Goal: Task Accomplishment & Management: Use online tool/utility

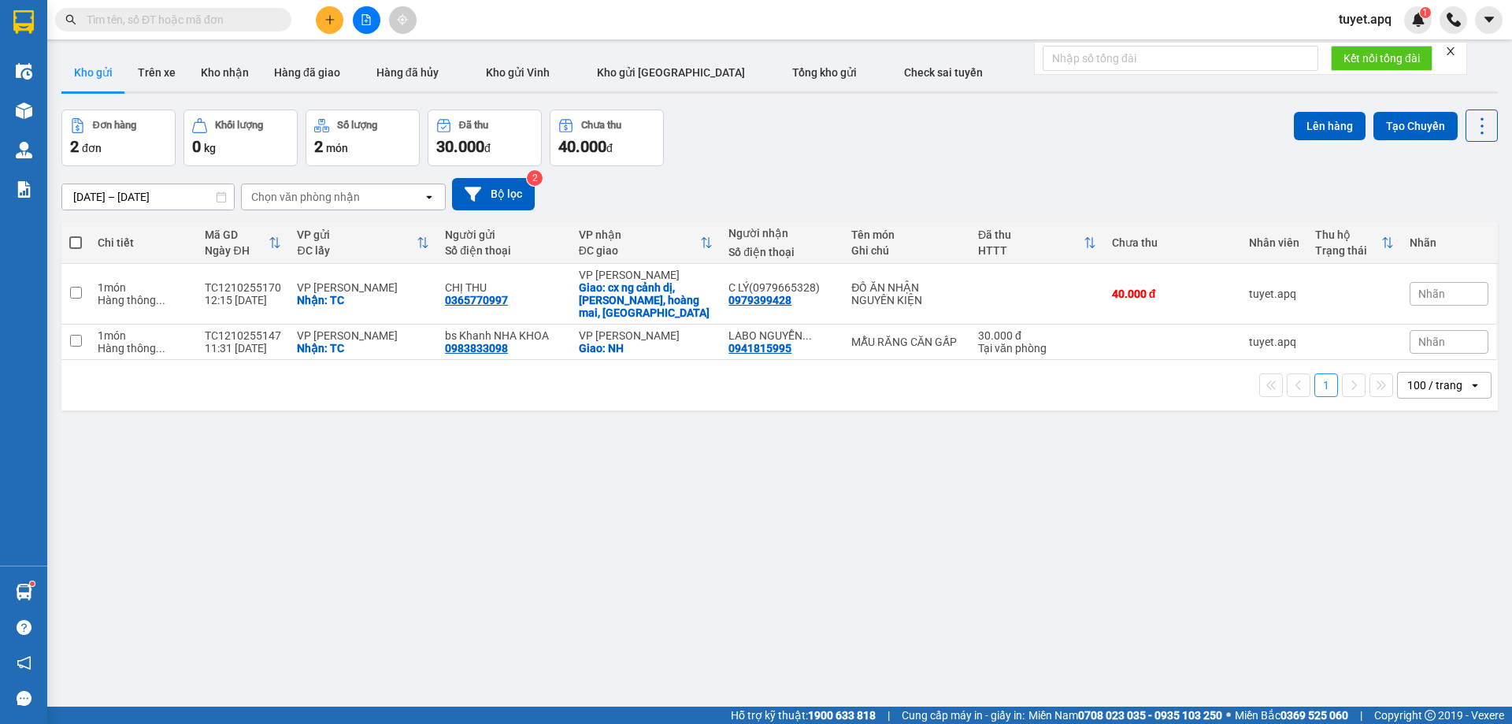
scroll to position [93, 0]
click at [80, 243] on span at bounding box center [75, 242] width 13 height 13
click at [76, 235] on input "checkbox" at bounding box center [76, 235] width 0 height 0
checkbox input "true"
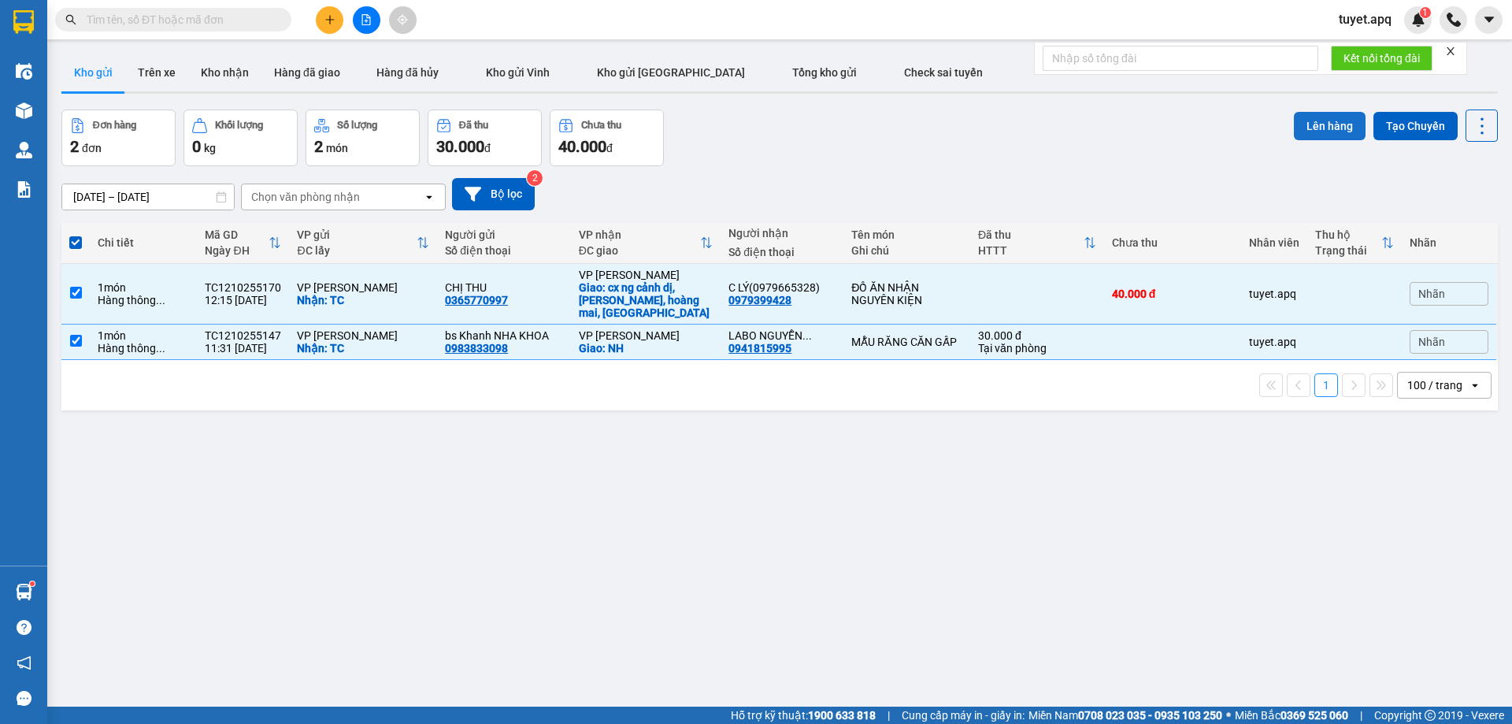
click at [1309, 126] on button "Lên hàng" at bounding box center [1330, 126] width 72 height 28
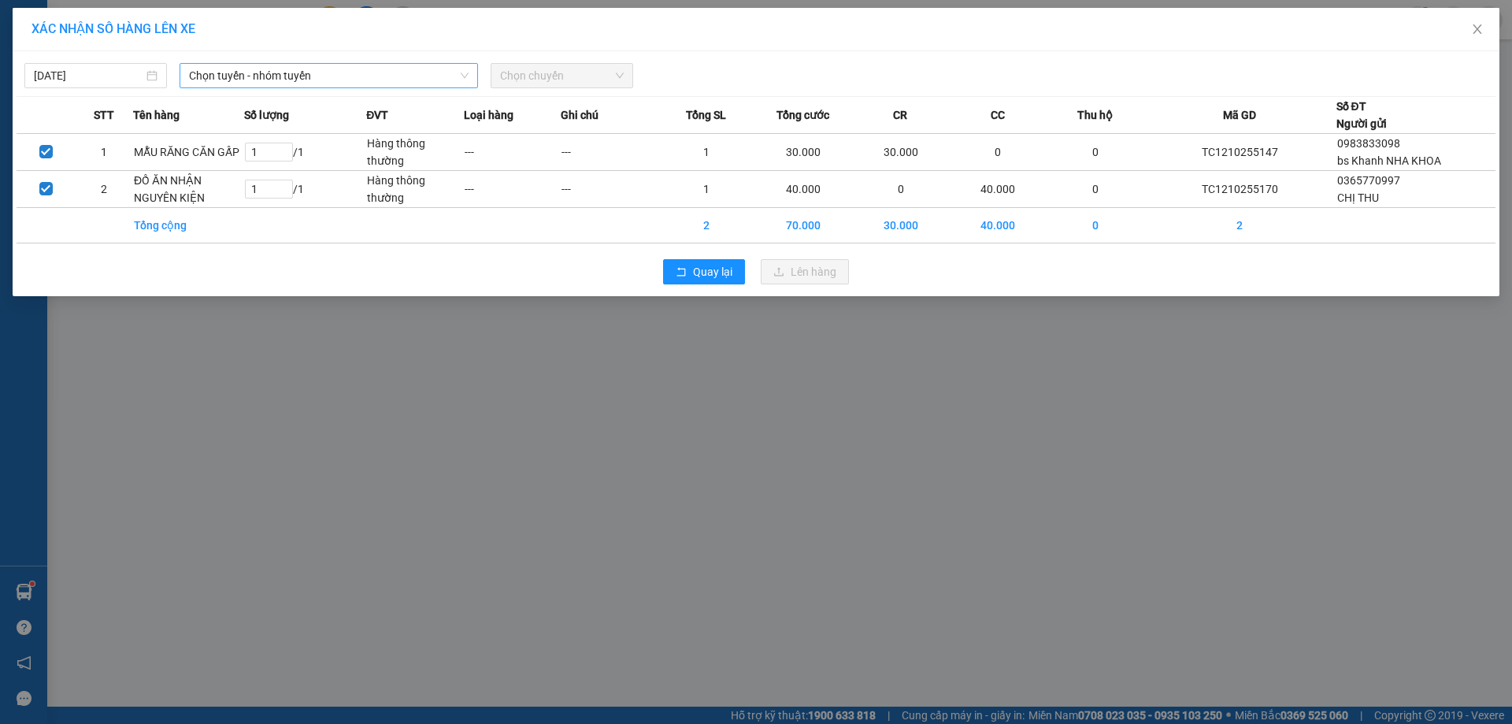
click at [292, 76] on span "Chọn tuyến - nhóm tuyến" at bounding box center [329, 76] width 280 height 24
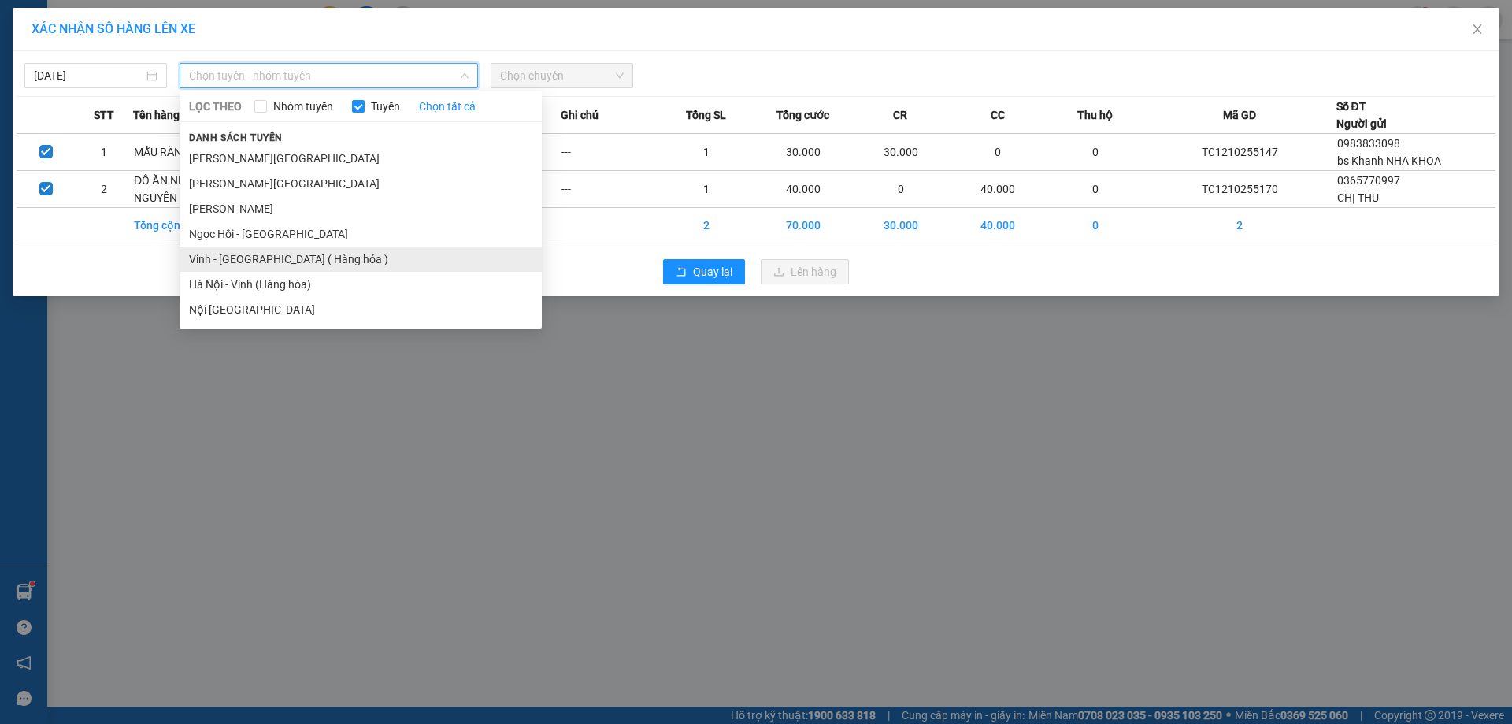
click at [306, 258] on li "Vinh - Hà Nội ( Hàng hóa )" at bounding box center [361, 259] width 362 height 25
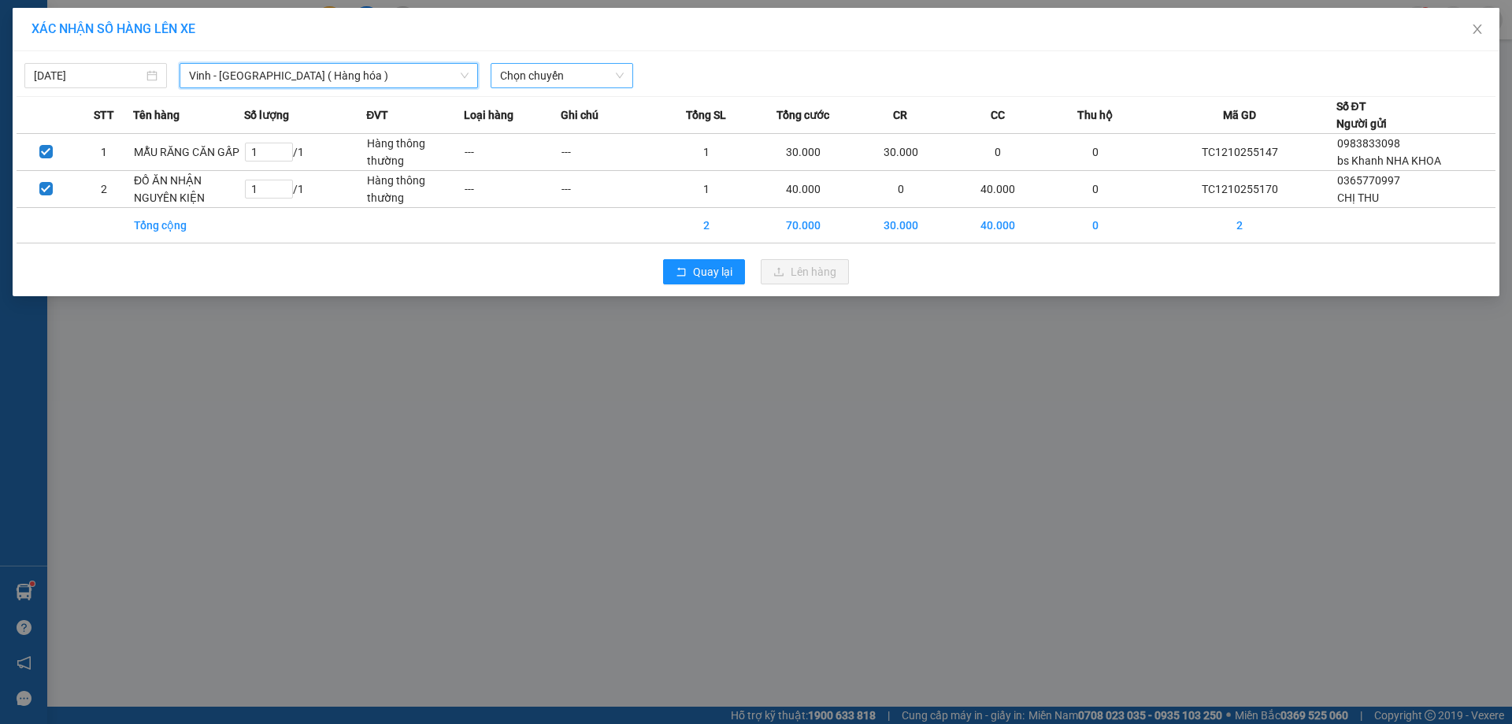
click at [545, 69] on span "Chọn chuyến" at bounding box center [562, 76] width 124 height 24
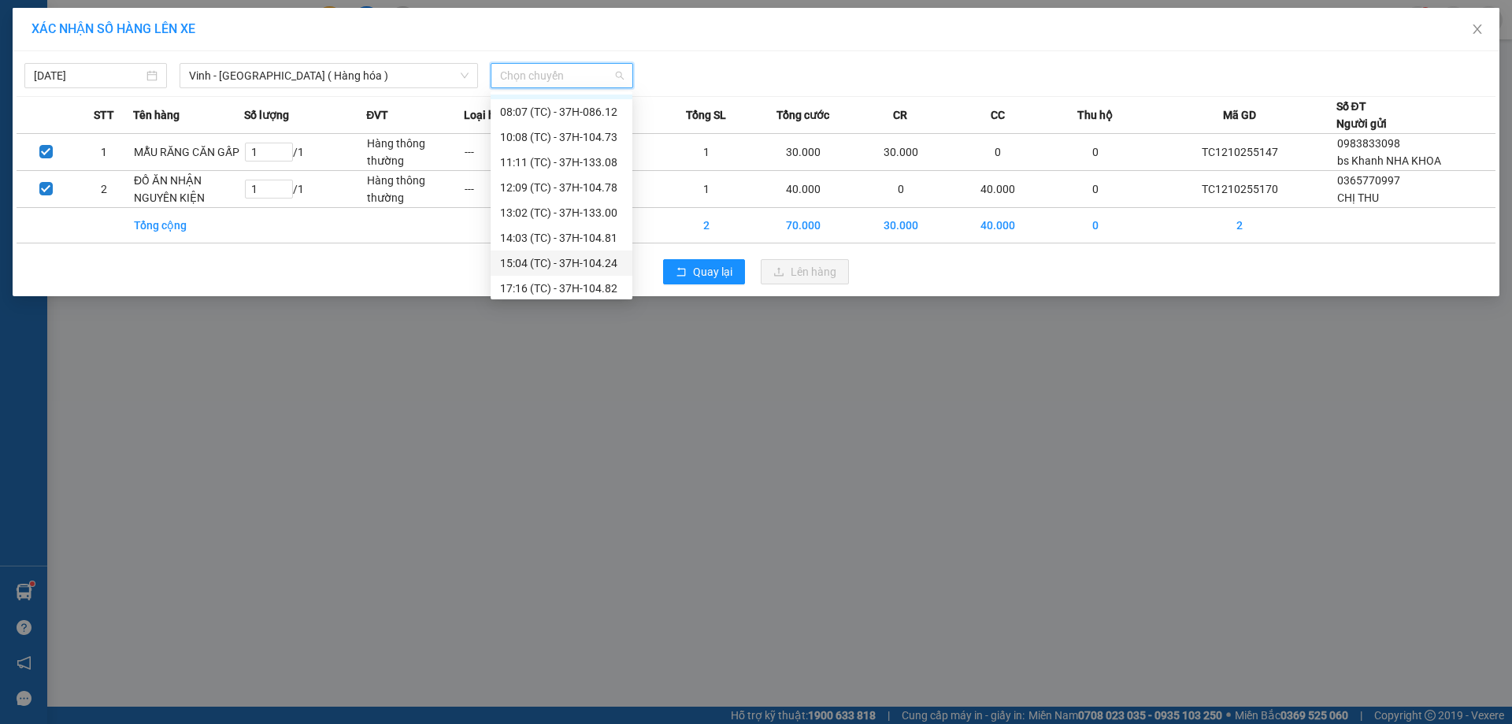
scroll to position [25, 0]
click at [608, 264] on div "15:04 (TC) - 37H-104.24" at bounding box center [561, 258] width 123 height 17
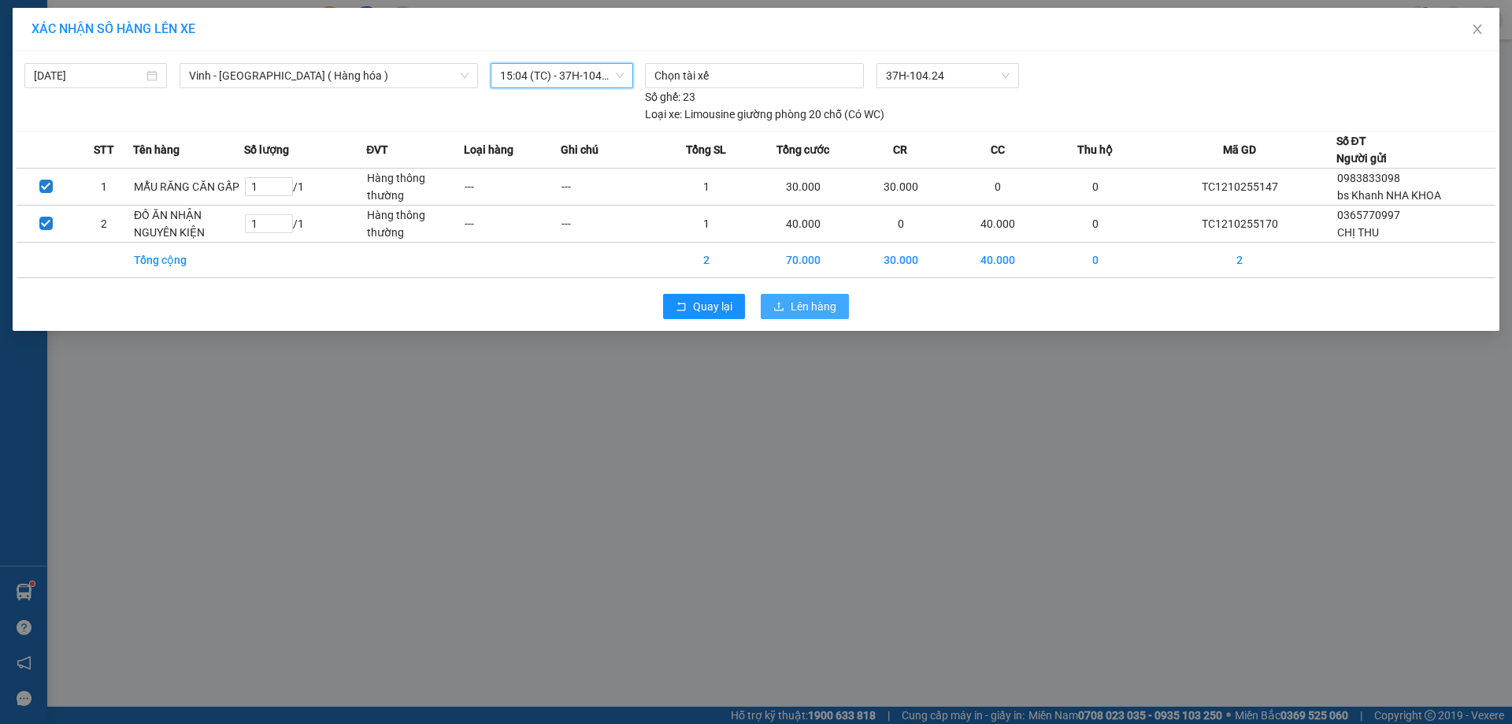
click at [792, 302] on span "Lên hàng" at bounding box center [814, 306] width 46 height 17
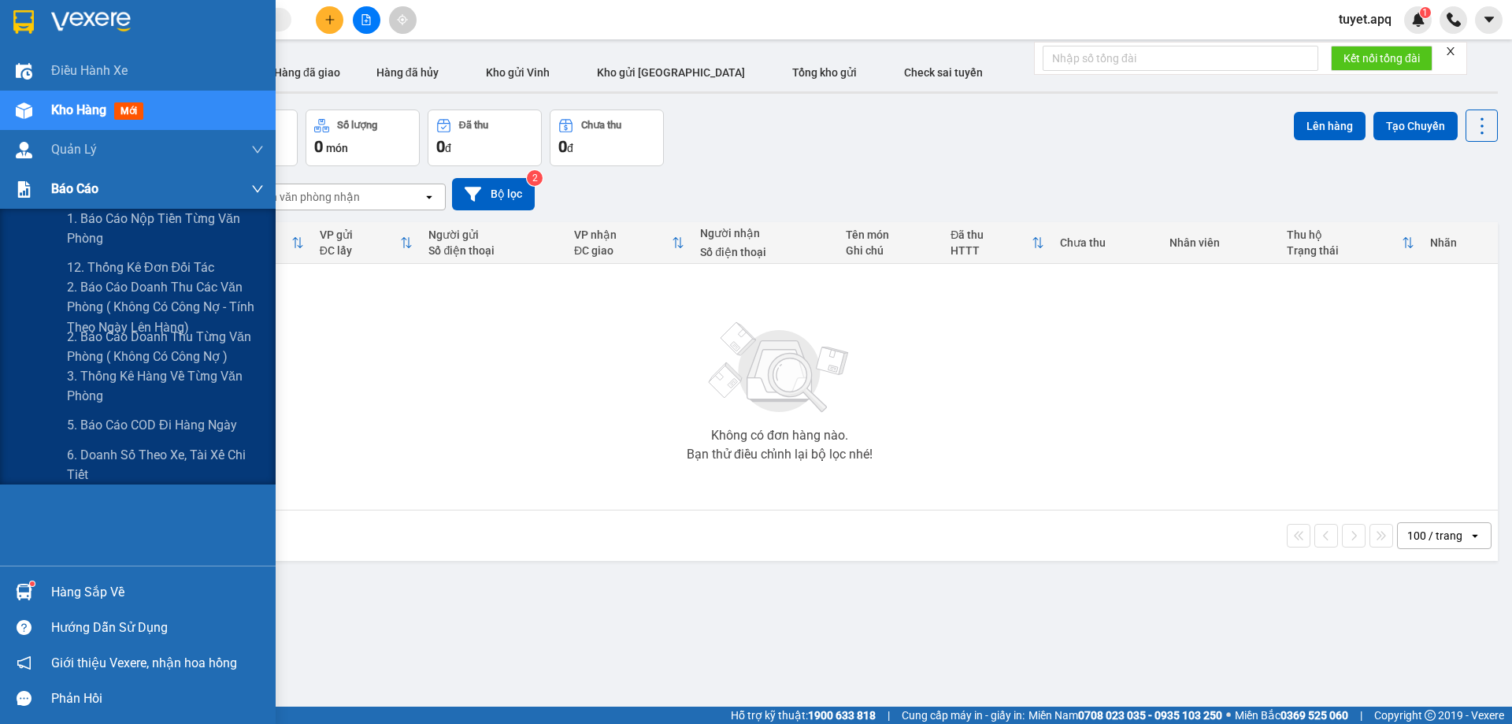
click at [99, 192] on div "Báo cáo" at bounding box center [157, 188] width 213 height 39
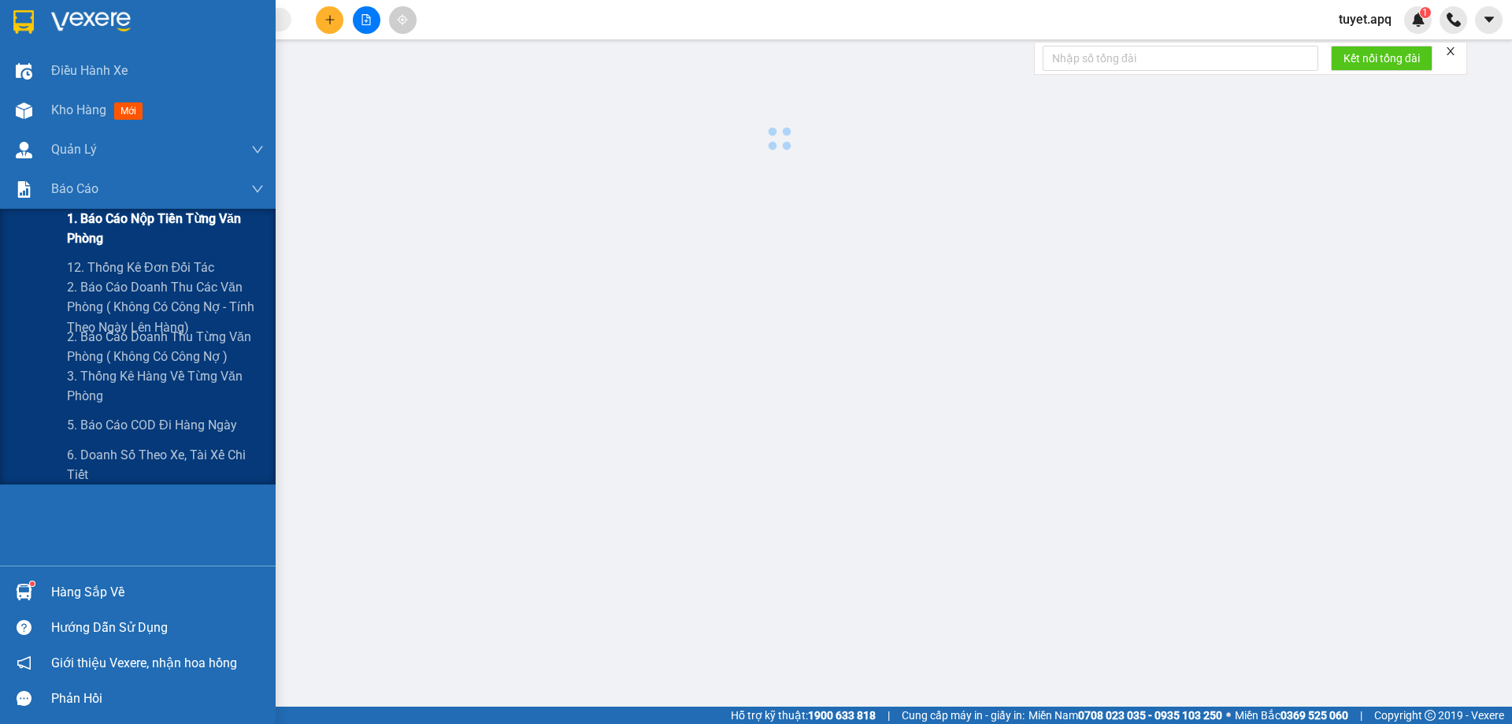
click at [106, 217] on span "1. Báo cáo nộp tiền từng văn phòng" at bounding box center [165, 228] width 197 height 39
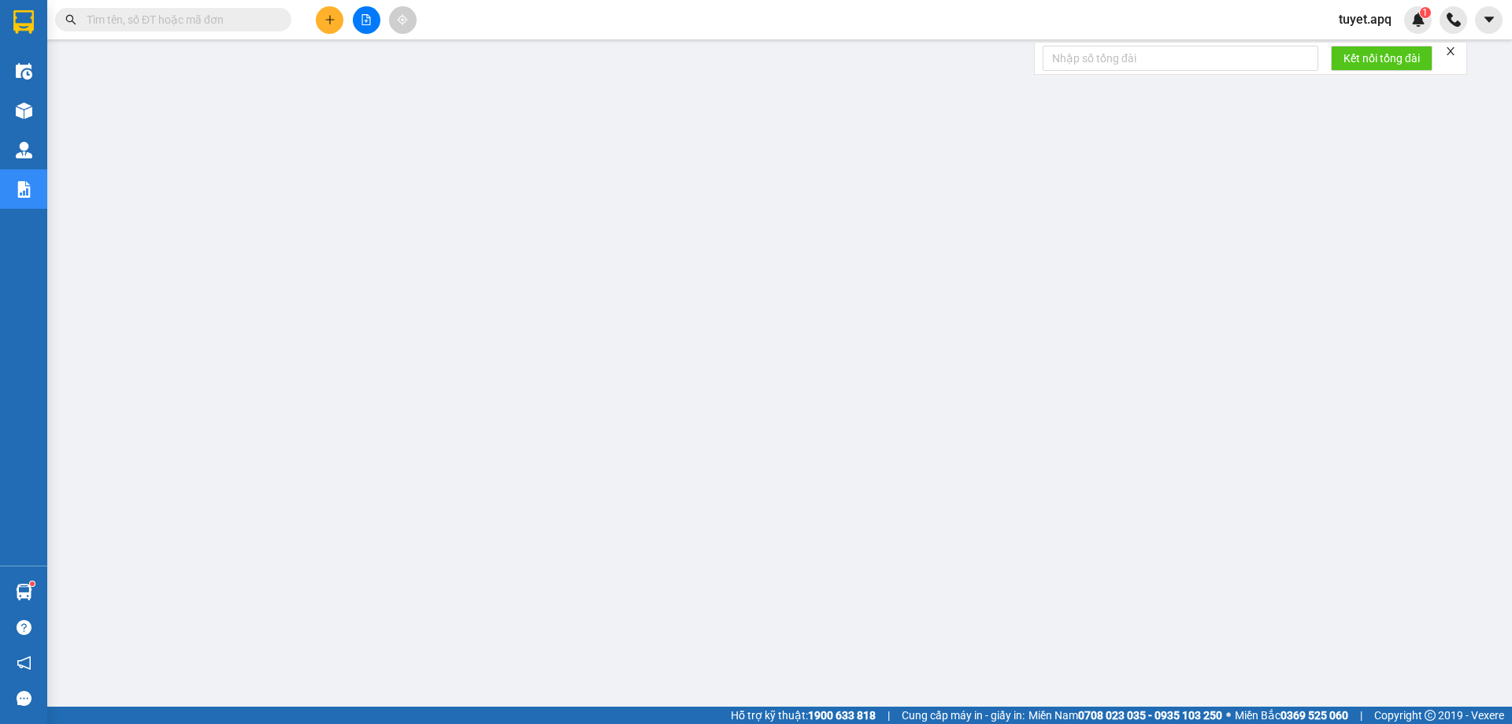
click at [1372, 15] on span "tuyet.apq" at bounding box center [1365, 19] width 78 height 20
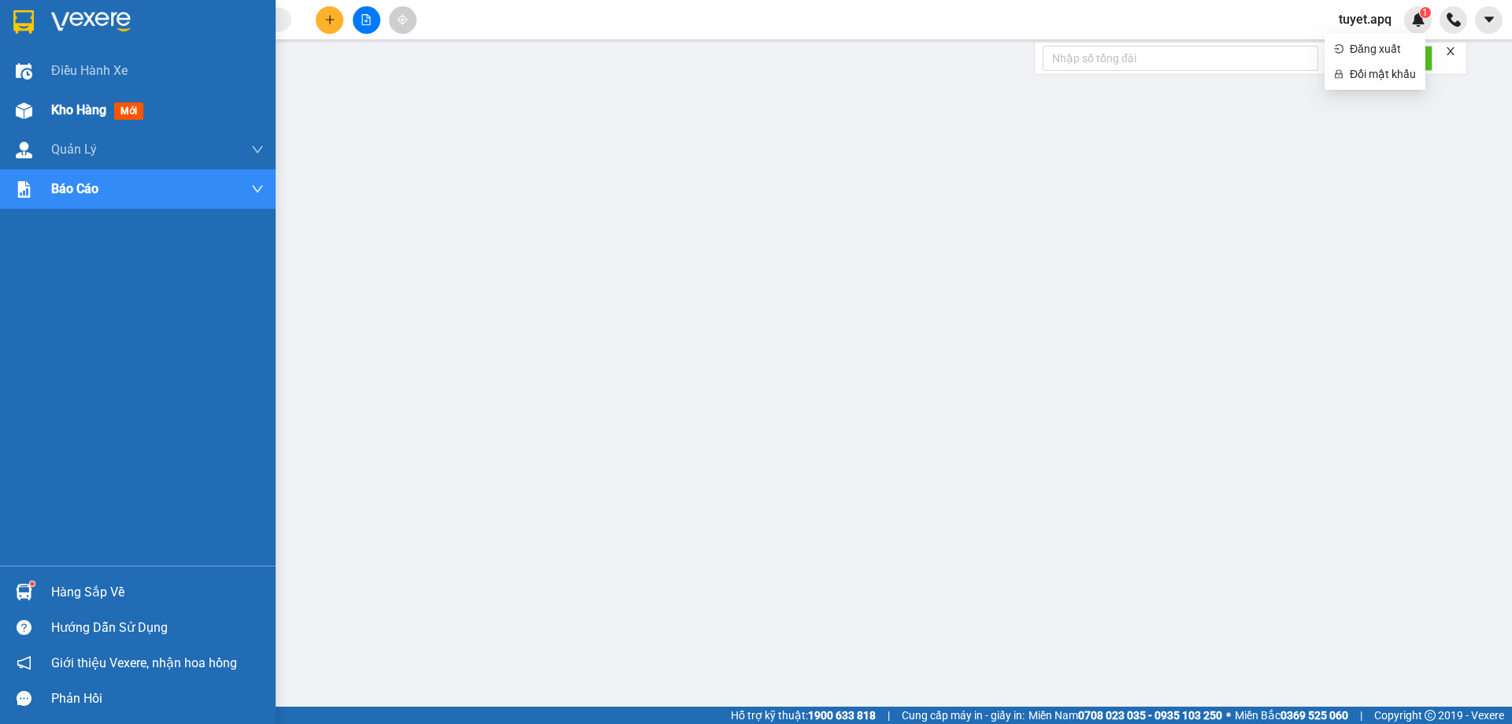
click at [27, 113] on img at bounding box center [24, 110] width 17 height 17
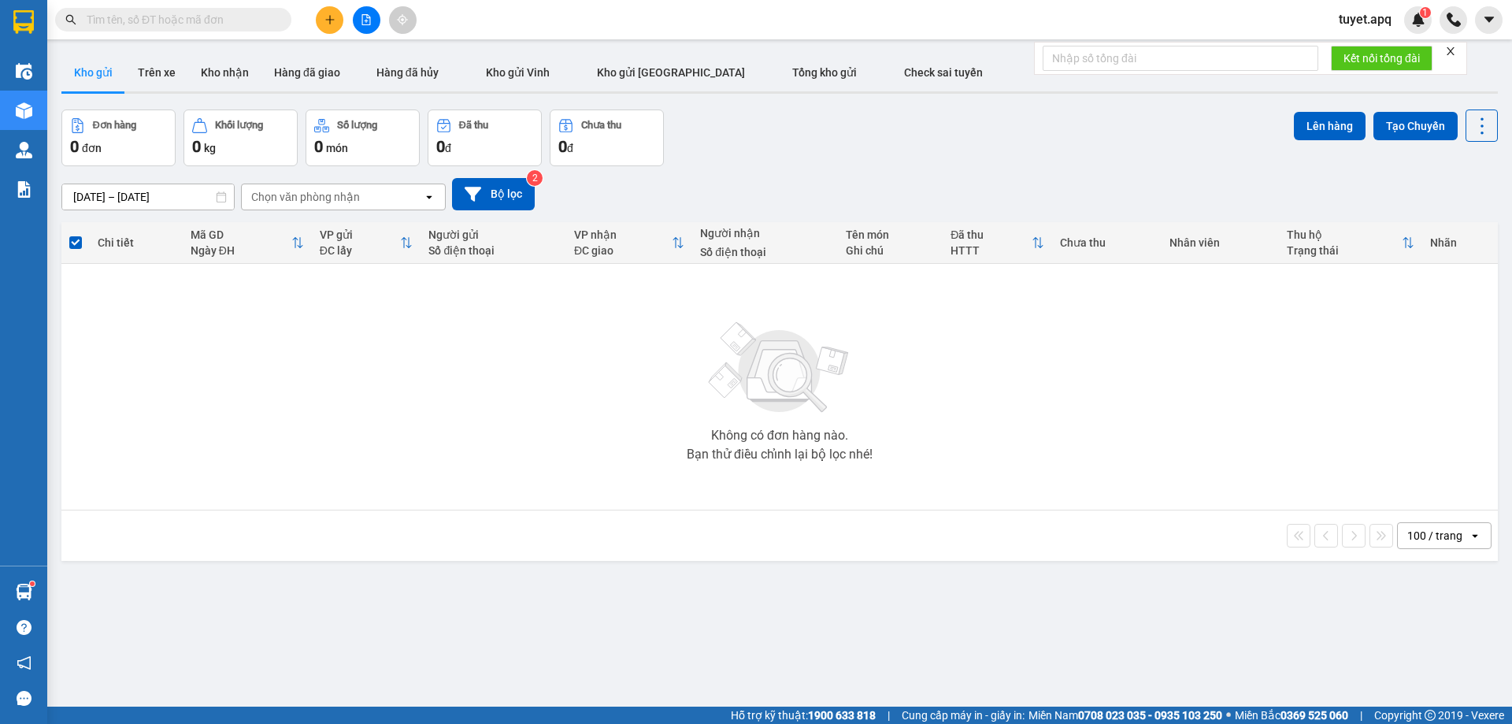
click at [1372, 18] on span "tuyet.apq" at bounding box center [1365, 19] width 78 height 20
click at [1352, 41] on span "Đăng xuất" at bounding box center [1383, 48] width 66 height 17
